Goal: Transaction & Acquisition: Purchase product/service

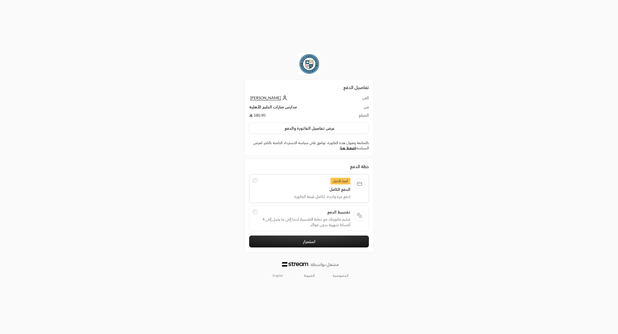
click at [276, 109] on td "مدارس منارات الخليج الأهلية" at bounding box center [298, 108] width 99 height 8
click at [260, 115] on td "180.90" at bounding box center [298, 115] width 99 height 6
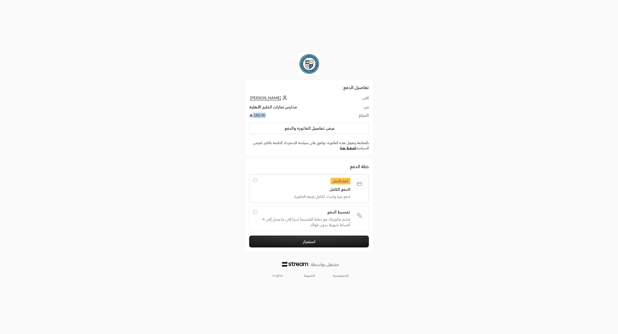
click at [260, 115] on td "180.90" at bounding box center [298, 115] width 99 height 6
click at [281, 126] on button "عرض تفاصيل الفاتورة والدفع" at bounding box center [309, 128] width 120 height 12
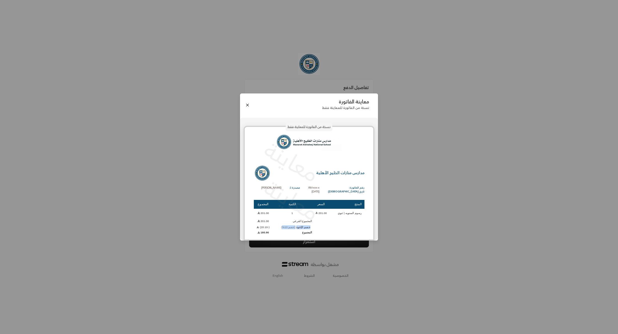
drag, startPoint x: 288, startPoint y: 226, endPoint x: 312, endPoint y: 226, distance: 24.0
click at [312, 226] on td "خصم الإخوة (خصم 10%)" at bounding box center [292, 227] width 39 height 4
click at [265, 226] on td "(-20.10)" at bounding box center [263, 227] width 19 height 4
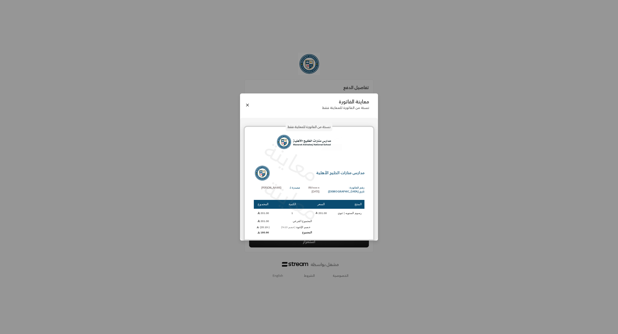
click at [268, 221] on td "201.00" at bounding box center [263, 220] width 19 height 7
click at [249, 105] on button "Close" at bounding box center [248, 105] width 6 height 6
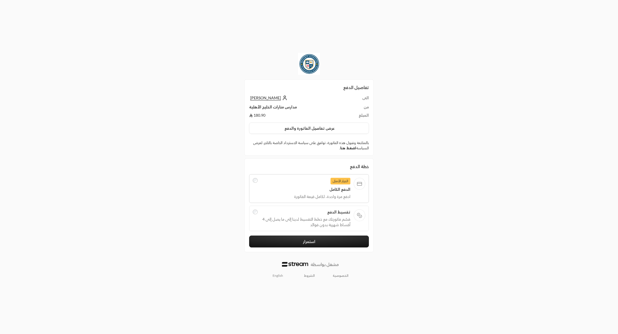
click at [343, 148] on link "اضغط هنا" at bounding box center [348, 148] width 16 height 4
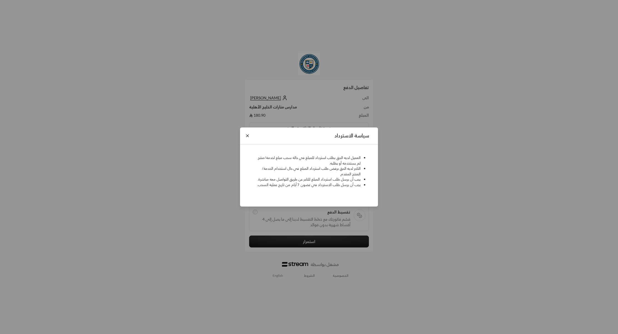
click at [245, 136] on button "Close" at bounding box center [248, 136] width 6 height 6
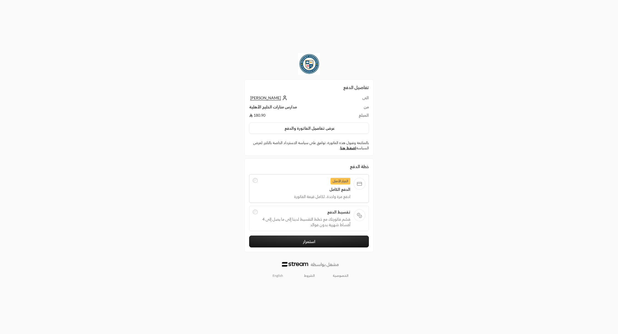
click at [306, 214] on span "تقسيط الدفع" at bounding box center [305, 212] width 89 height 6
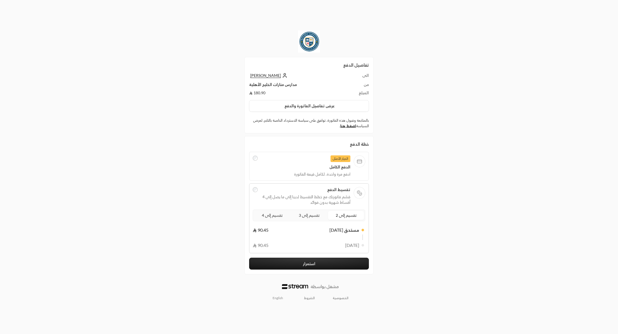
click at [272, 216] on span "تقسيم إلى 4" at bounding box center [272, 214] width 23 height 7
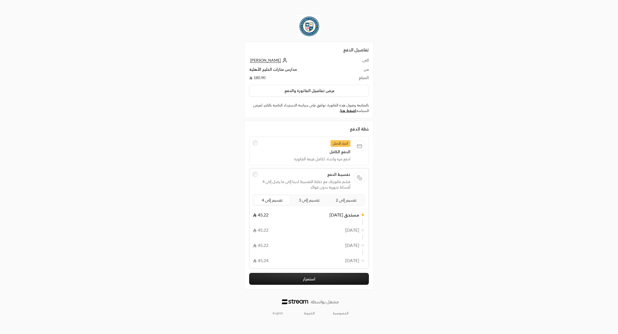
click at [313, 201] on span "تقسيم إلى 3" at bounding box center [309, 199] width 23 height 7
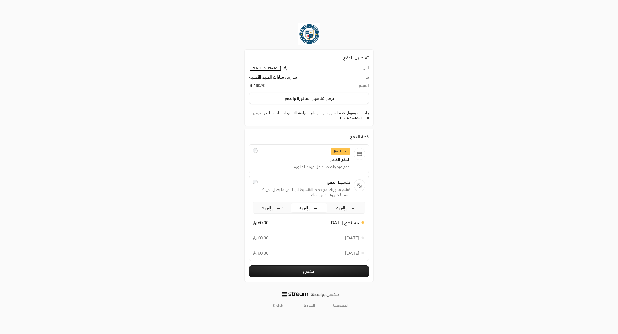
click at [277, 209] on span "تقسيم إلى 4" at bounding box center [272, 207] width 23 height 7
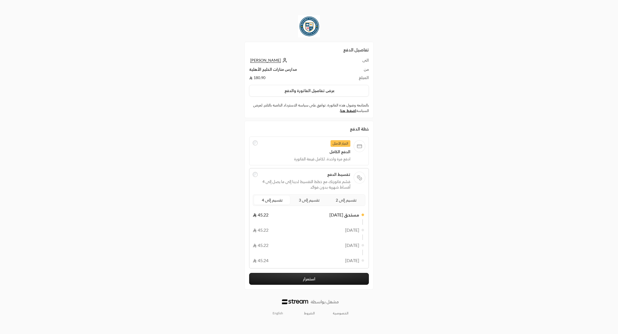
click at [314, 199] on span "تقسيم إلى 3" at bounding box center [309, 199] width 23 height 7
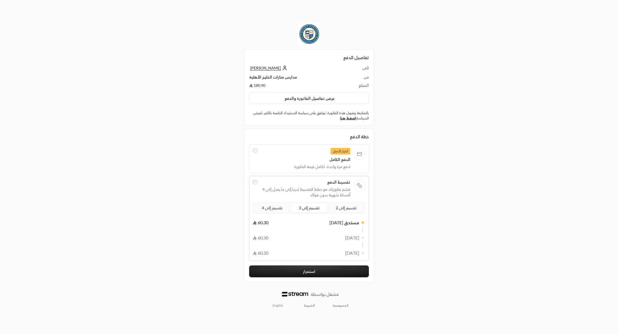
click at [272, 205] on span "تقسيم إلى 4" at bounding box center [272, 207] width 23 height 7
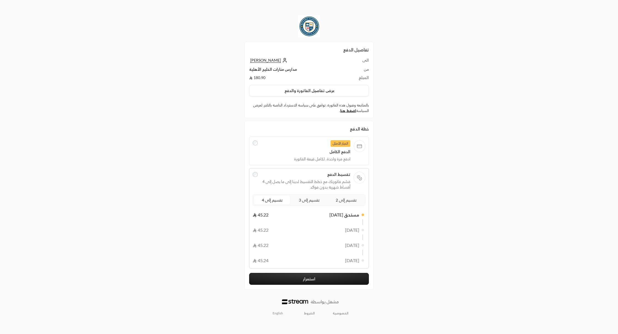
click at [290, 277] on button "استمرار" at bounding box center [309, 279] width 120 height 12
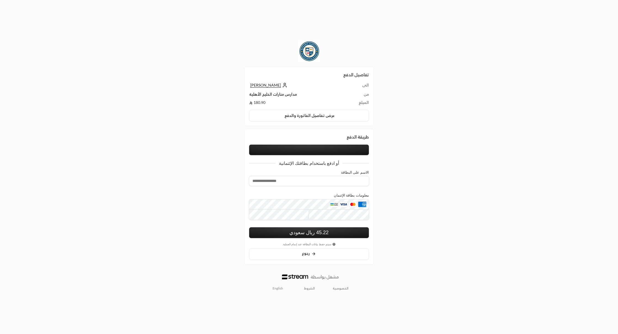
click at [302, 150] on button at bounding box center [309, 149] width 120 height 10
click at [263, 83] on span "[PERSON_NAME]" at bounding box center [265, 85] width 31 height 5
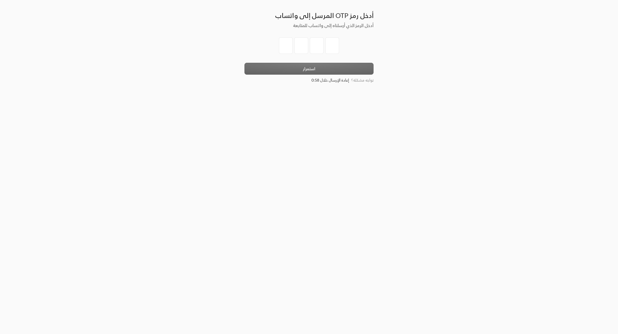
click at [289, 49] on input "tel" at bounding box center [286, 45] width 14 height 17
type input "1"
type input "5"
type input "7"
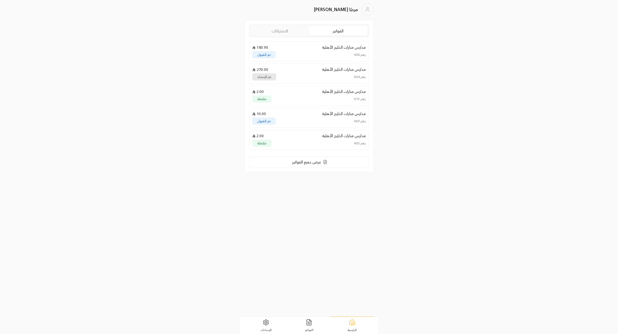
click at [297, 47] on div "مدارس منارات ال[GEOGRAPHIC_DATA] 180.90" at bounding box center [309, 47] width 114 height 6
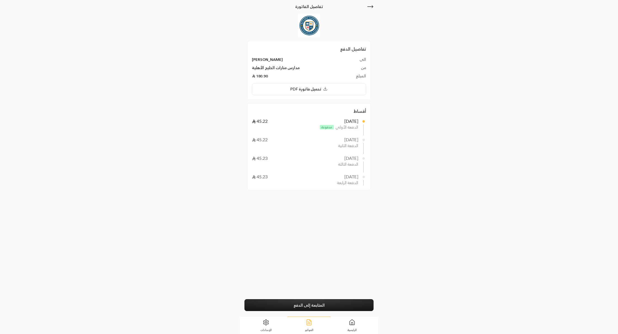
drag, startPoint x: 332, startPoint y: 139, endPoint x: 374, endPoint y: 142, distance: 41.8
click at [374, 141] on div "تفاصيل الفاتورة تفاصيل الدفع الى [PERSON_NAME] من مدارس منارات الخليج الأهلية ا…" at bounding box center [309, 158] width 138 height 316
drag, startPoint x: 347, startPoint y: 158, endPoint x: 365, endPoint y: 158, distance: 18.8
click at [365, 158] on span "[DATE] 45.23" at bounding box center [309, 158] width 115 height 7
drag, startPoint x: 333, startPoint y: 178, endPoint x: 363, endPoint y: 178, distance: 29.8
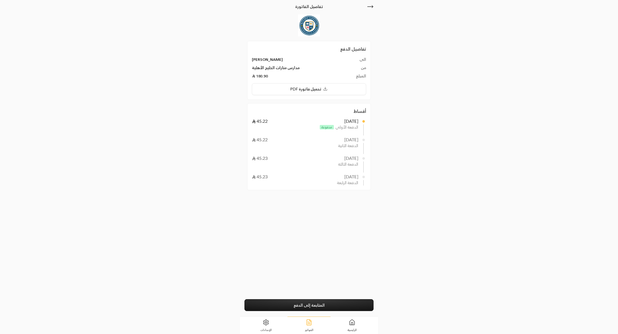
click at [363, 178] on span "[DATE] 45.23" at bounding box center [309, 176] width 115 height 7
click at [345, 138] on div "[DATE]" at bounding box center [352, 139] width 14 height 7
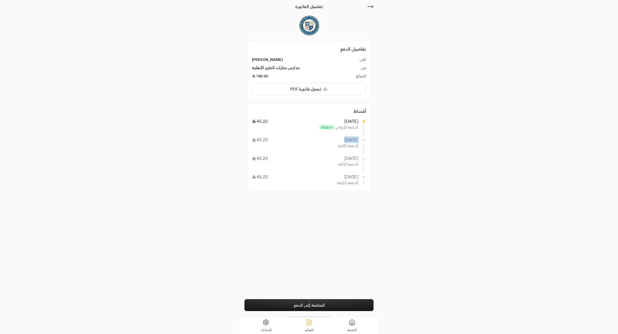
click at [395, 210] on div "تفاصيل الفاتورة تفاصيل الدفع الى [PERSON_NAME] من مدارس منارات الخليج الأهلية ا…" at bounding box center [309, 167] width 309 height 334
click at [315, 306] on link "المتابعة إلى الدفع" at bounding box center [309, 305] width 129 height 12
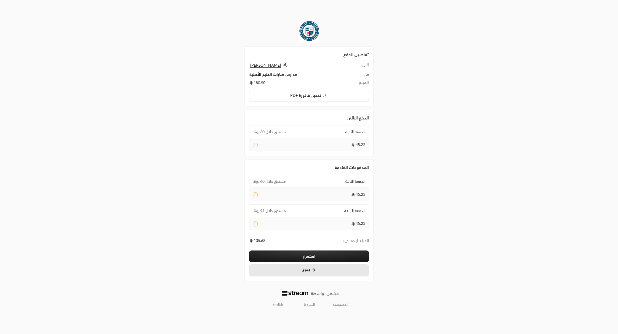
click at [278, 267] on button "رجوع" at bounding box center [309, 270] width 120 height 12
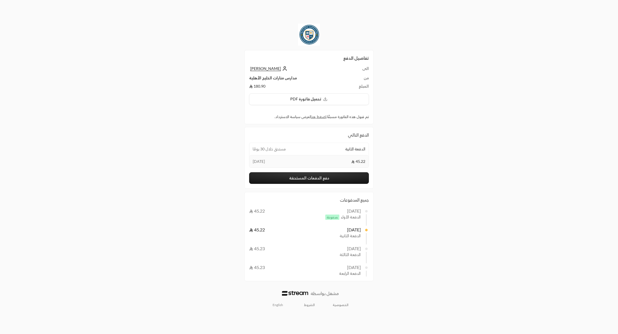
click at [272, 68] on span "[PERSON_NAME]" at bounding box center [265, 68] width 31 height 5
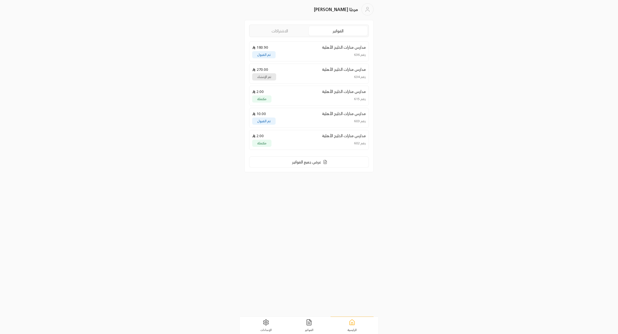
click at [283, 32] on link "الاشتراكات" at bounding box center [280, 30] width 58 height 9
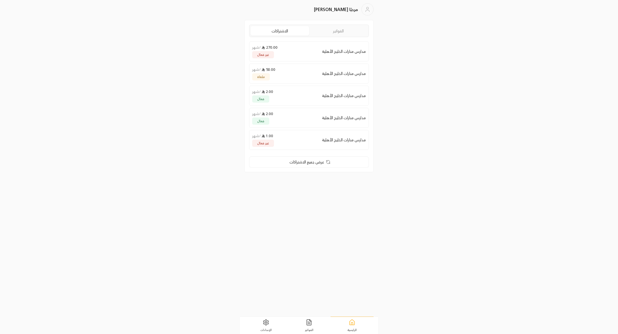
click at [334, 33] on link "الفواتير" at bounding box center [339, 30] width 58 height 9
